Goal: Transaction & Acquisition: Purchase product/service

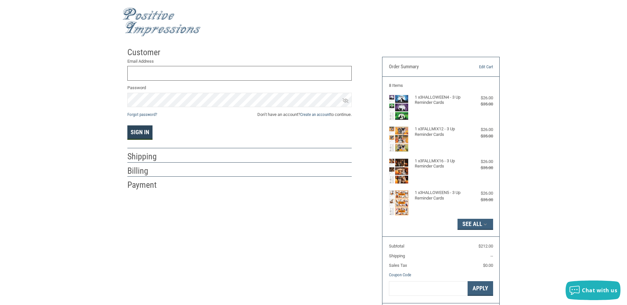
type input "[EMAIL_ADDRESS][DOMAIN_NAME]"
click at [146, 133] on button "Sign In" at bounding box center [139, 132] width 25 height 14
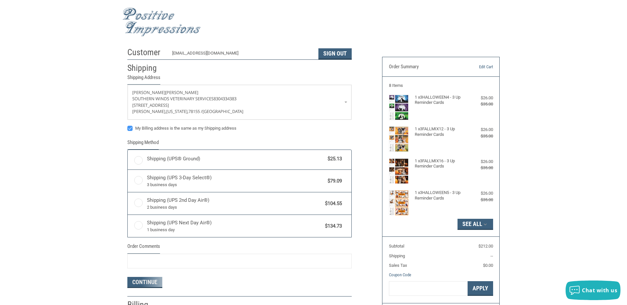
radio input "true"
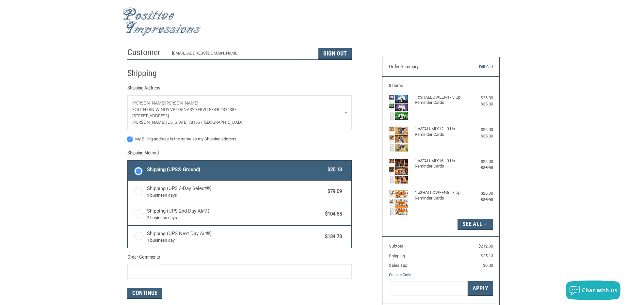
click at [130, 139] on label "My Billing address is the same as my Shipping address" at bounding box center [239, 138] width 224 height 5
click at [128, 136] on input "My Billing address is the same as my Shipping address" at bounding box center [127, 136] width 0 height 0
checkbox input "false"
click at [325, 168] on span "$25.13" at bounding box center [333, 170] width 18 height 8
click at [128, 162] on input "Shipping (UPS® Ground) $25.13" at bounding box center [128, 161] width 0 height 0
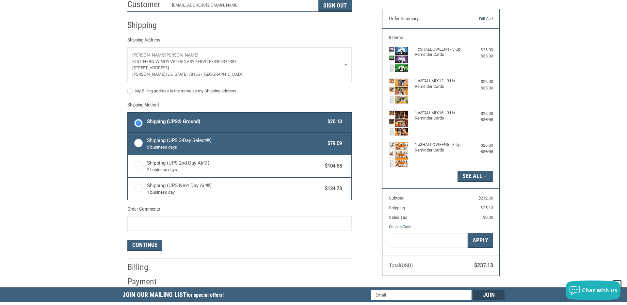
scroll to position [48, 0]
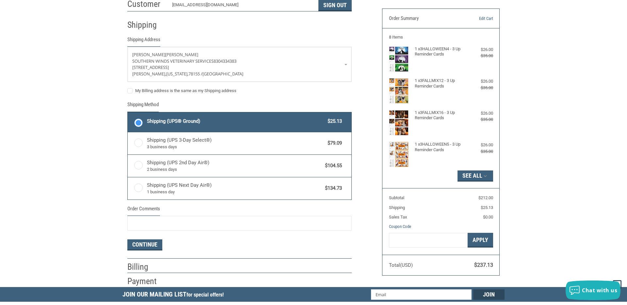
click at [228, 117] on div "Shipping (UPS® Ground) $25.13" at bounding box center [244, 121] width 195 height 9
click at [128, 113] on input "Shipping (UPS® Ground) $25.13" at bounding box center [128, 113] width 0 height 0
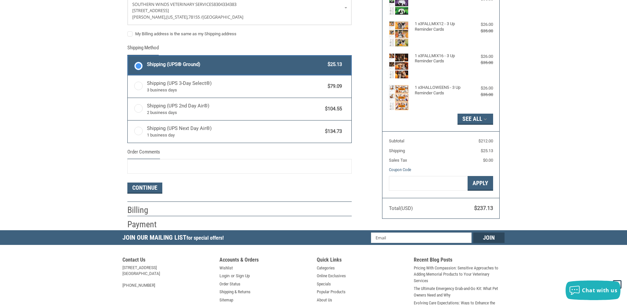
scroll to position [113, 0]
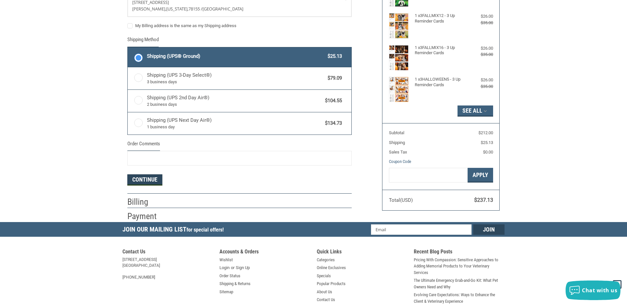
click at [149, 181] on button "Continue" at bounding box center [144, 179] width 35 height 11
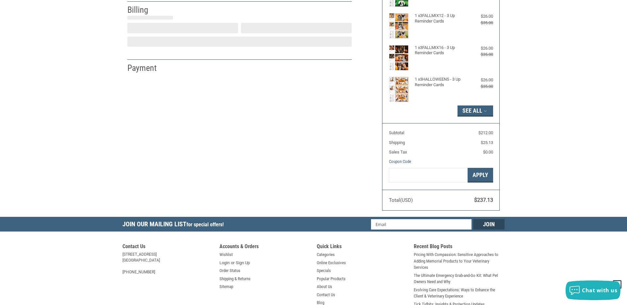
select select "US"
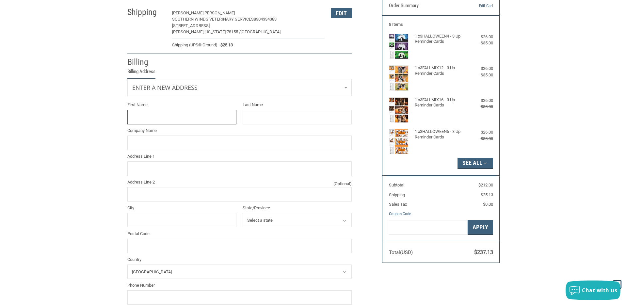
scroll to position [54, 0]
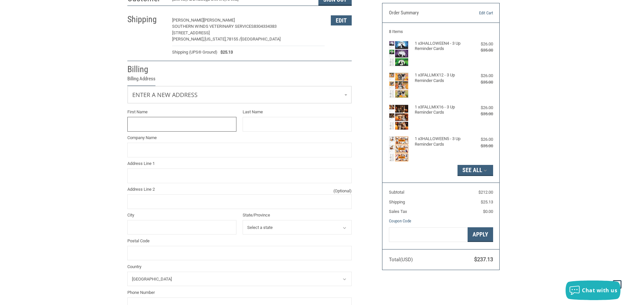
click at [156, 124] on input "First Name" at bounding box center [181, 124] width 109 height 15
type input "[PERSON_NAME]"
click at [147, 149] on input "Company Name" at bounding box center [239, 150] width 224 height 15
type input "SOUTHERN WINDS VETERINARY SERVICES"
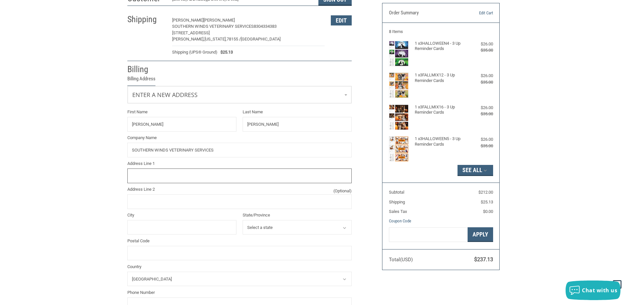
click at [157, 173] on input "Address Line 1" at bounding box center [239, 175] width 224 height 15
type input "[STREET_ADDRESS][PERSON_NAME]"
click at [156, 224] on input "City" at bounding box center [181, 227] width 109 height 15
type input "[PERSON_NAME]"
click at [281, 228] on select "Select a state [US_STATE] [US_STATE] [US_STATE] [US_STATE] [US_STATE] Armed For…" at bounding box center [297, 227] width 109 height 15
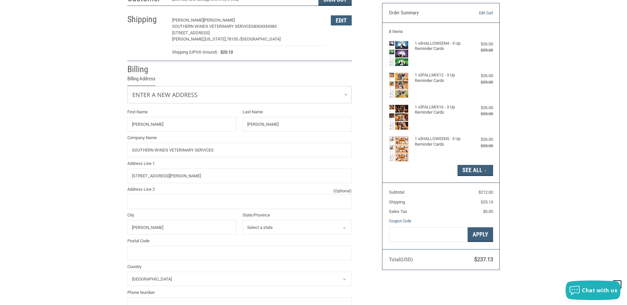
select select "[GEOGRAPHIC_DATA]"
click at [243, 220] on select "Select a state [US_STATE] [US_STATE] [US_STATE] [US_STATE] [US_STATE] Armed For…" at bounding box center [297, 227] width 109 height 15
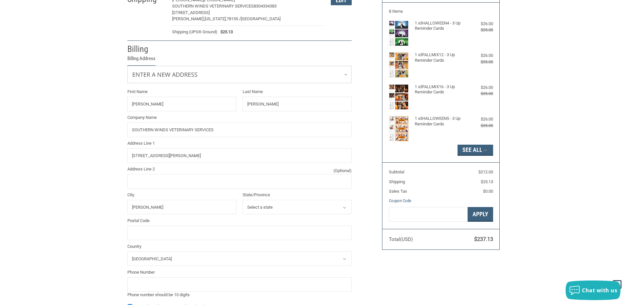
scroll to position [74, 0]
click at [168, 230] on input "Postal Code" at bounding box center [239, 232] width 224 height 15
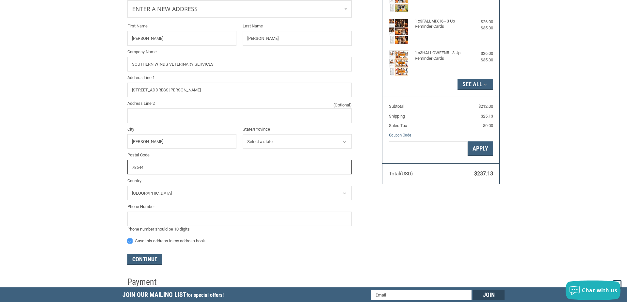
scroll to position [140, 0]
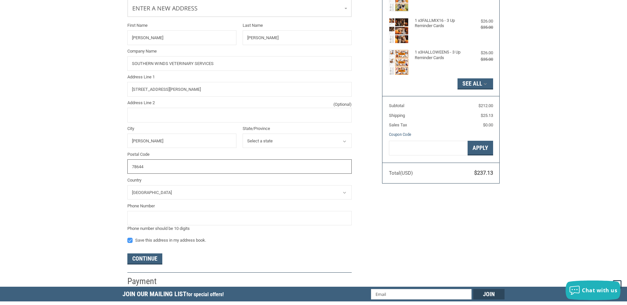
type input "78644"
click at [168, 215] on input "tel" at bounding box center [239, 218] width 224 height 15
type input "8304334383"
click at [153, 259] on button "Continue" at bounding box center [144, 258] width 35 height 11
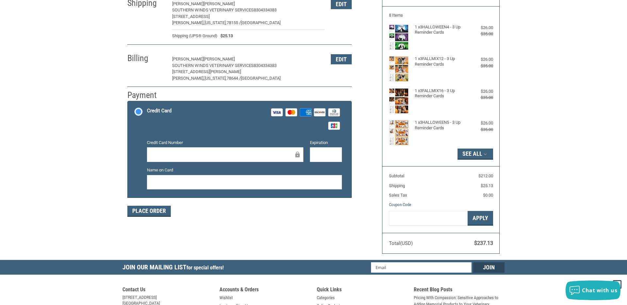
scroll to position [71, 0]
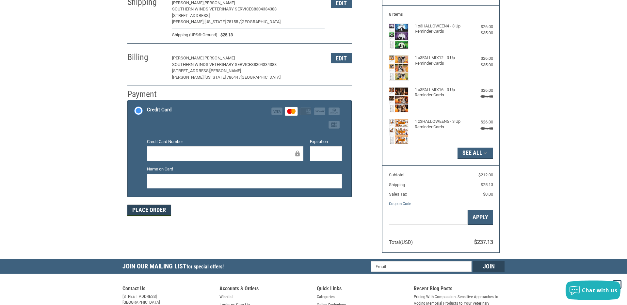
click at [152, 210] on button "Place Order" at bounding box center [148, 210] width 43 height 11
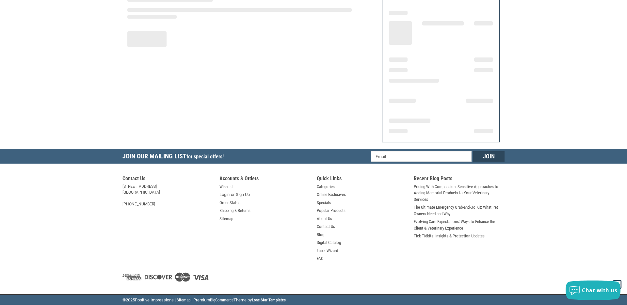
scroll to position [71, 0]
